Goal: Find specific page/section: Find specific page/section

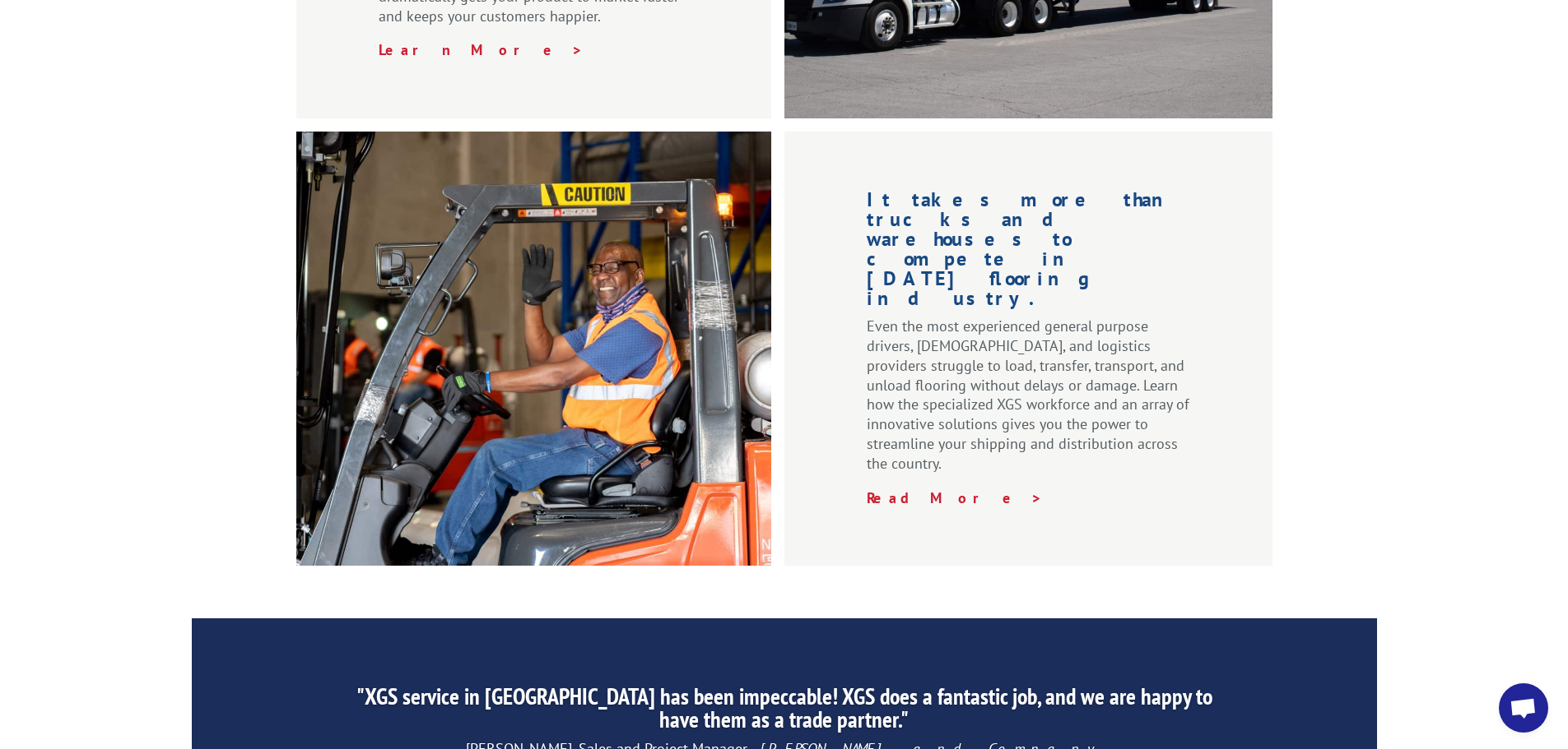
scroll to position [2506, 0]
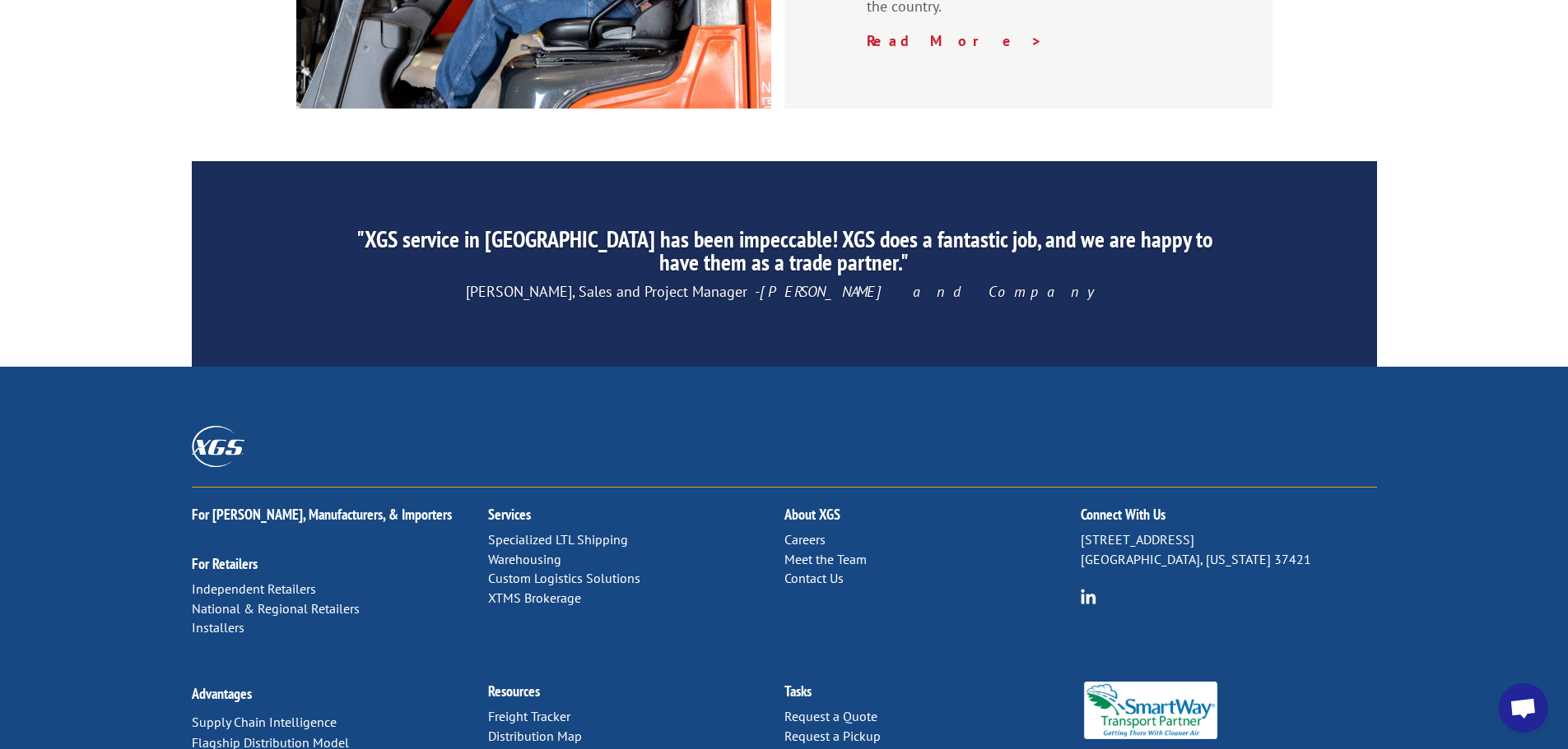
drag, startPoint x: 134, startPoint y: 434, endPoint x: 130, endPoint y: 569, distance: 135.1
click at [809, 551] on link "Meet the Team" at bounding box center [825, 559] width 82 height 16
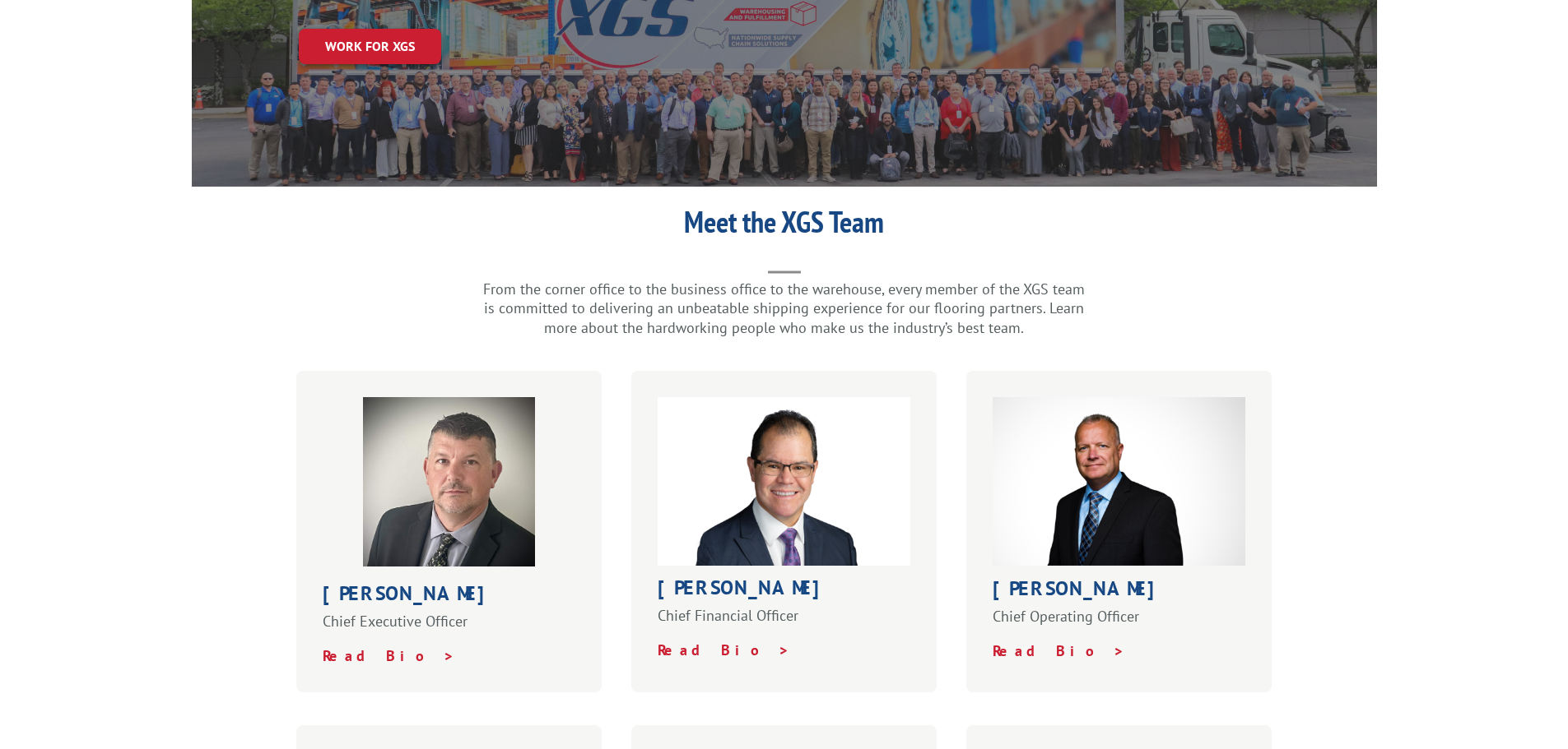
scroll to position [494, 0]
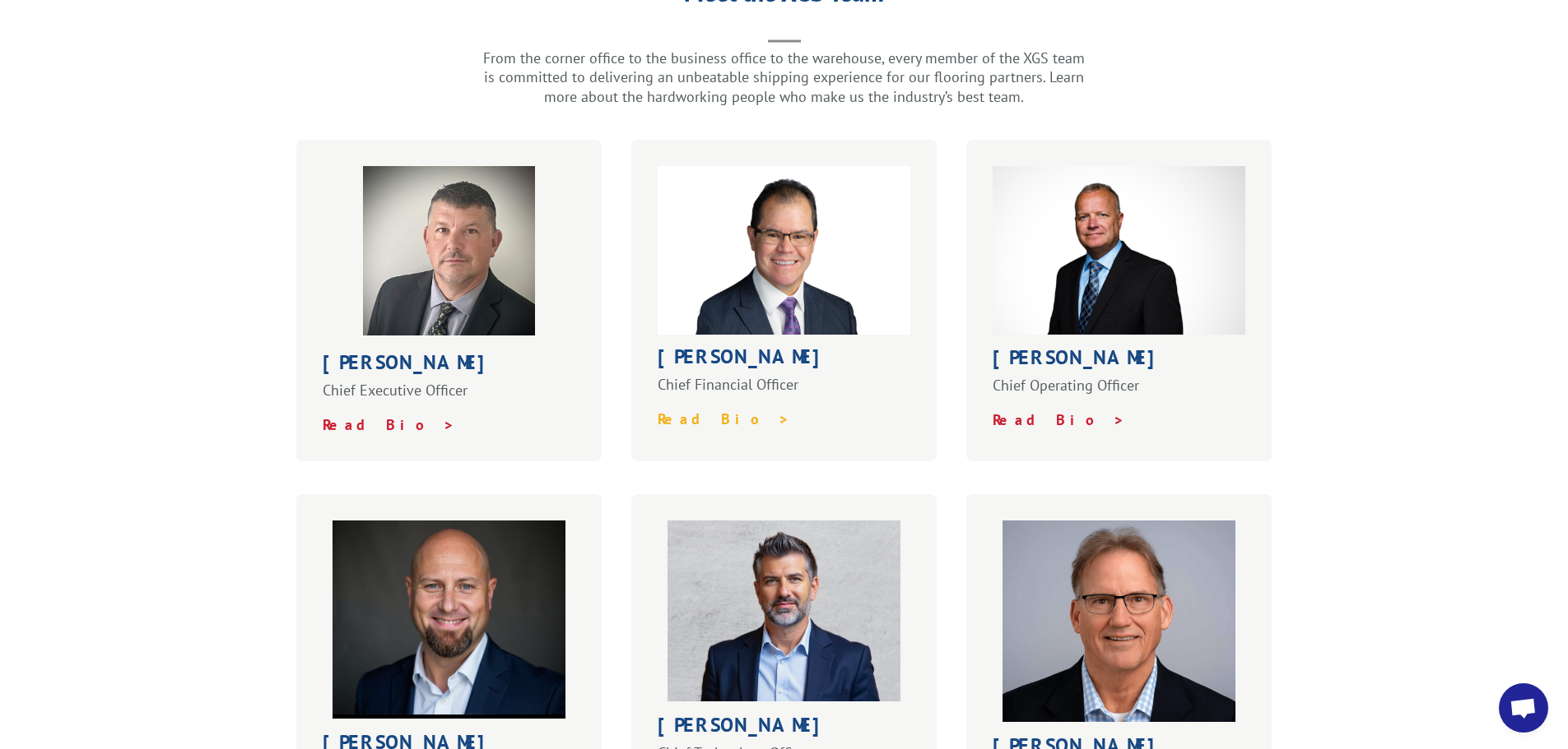
click at [697, 410] on strong "Read Bio >" at bounding box center [724, 419] width 133 height 19
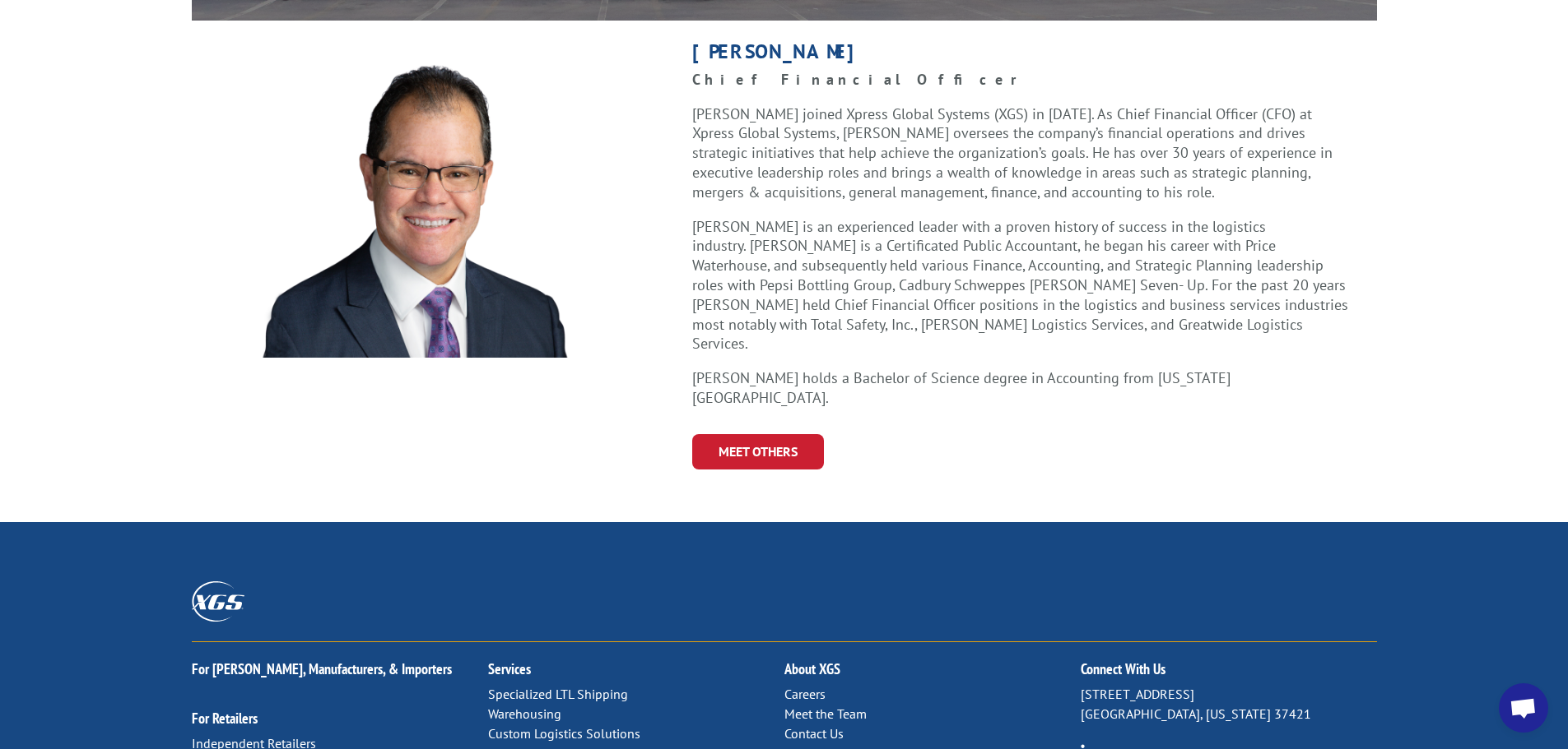
scroll to position [494, 0]
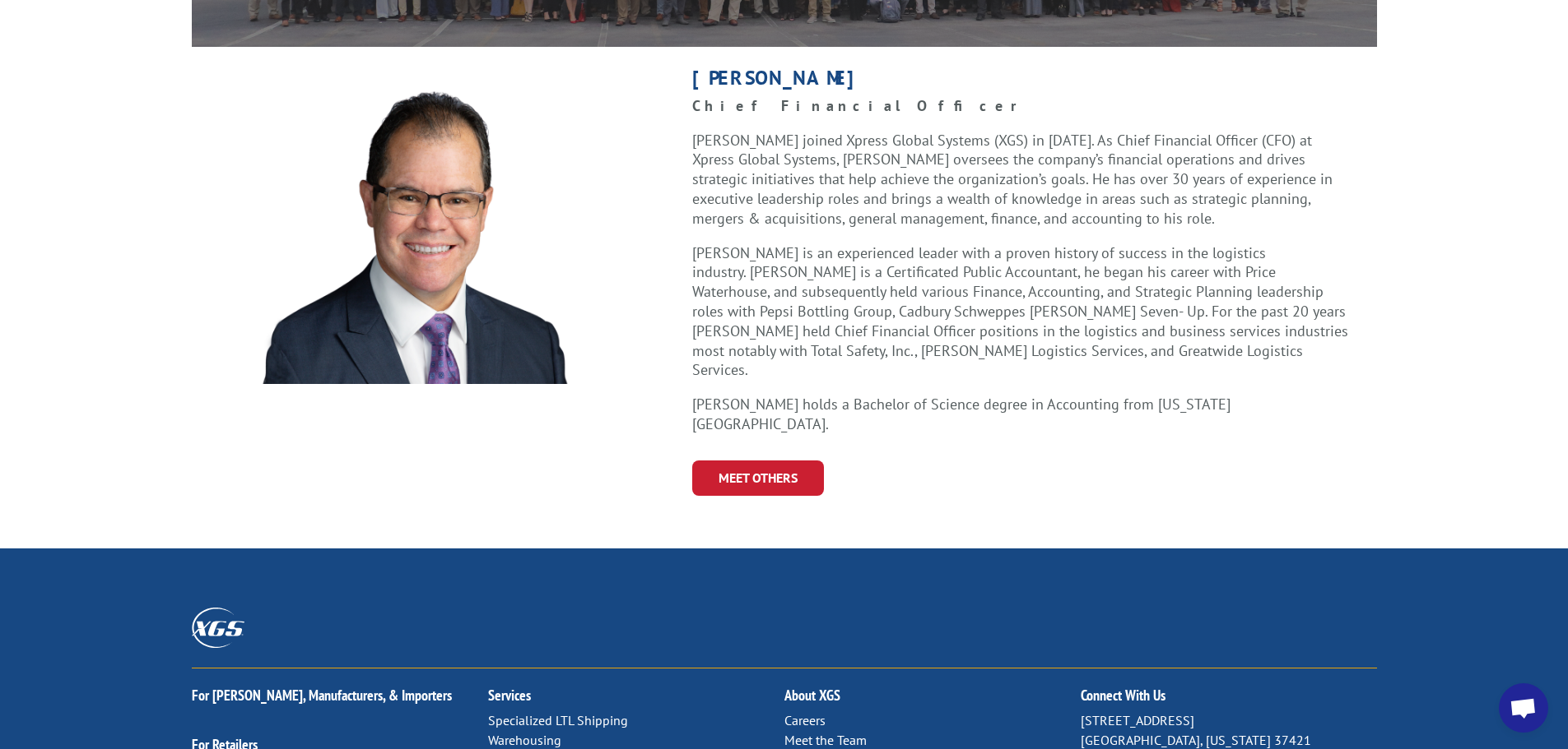
drag, startPoint x: 981, startPoint y: 402, endPoint x: 1021, endPoint y: 342, distance: 72.1
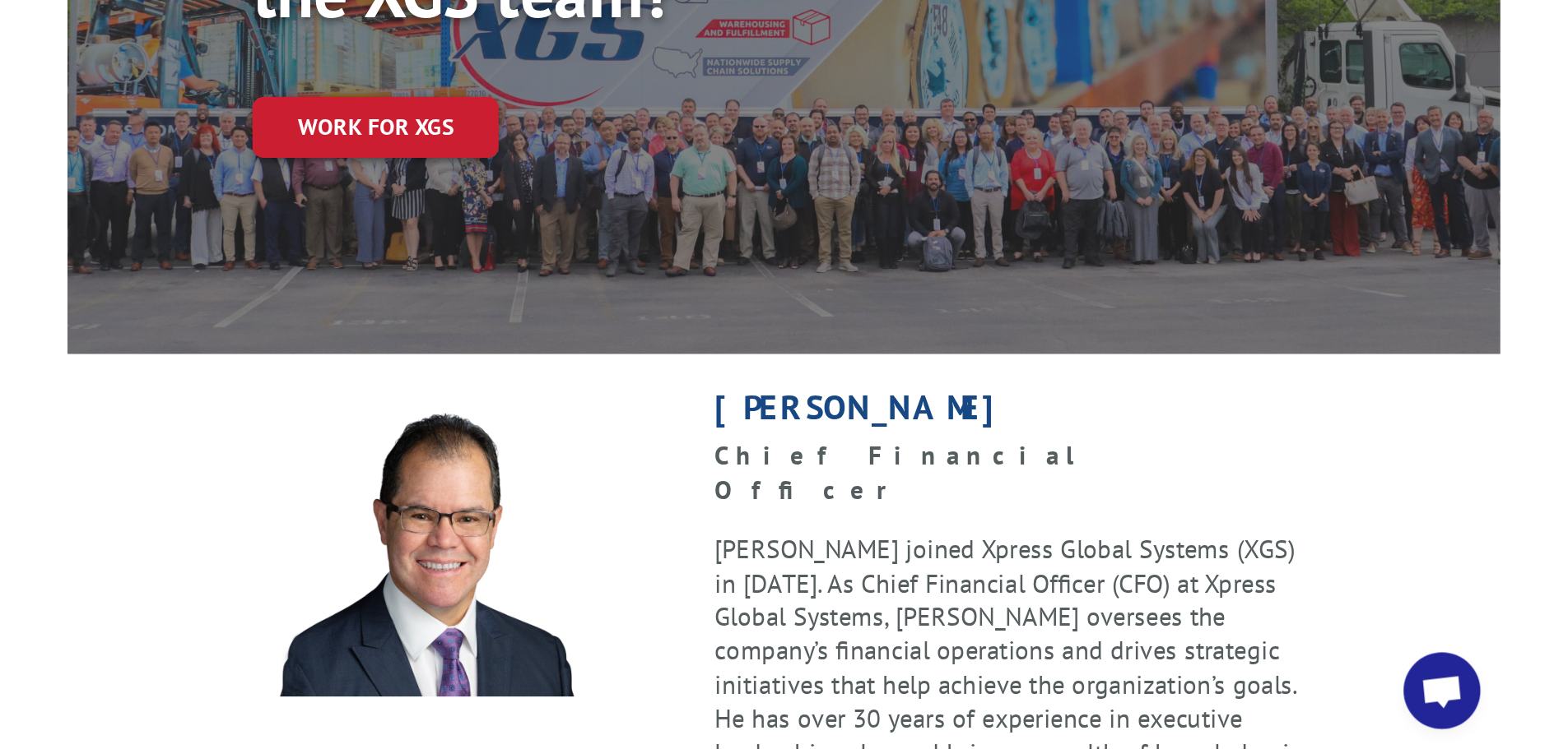
scroll to position [246, 0]
